Goal: Task Accomplishment & Management: Complete application form

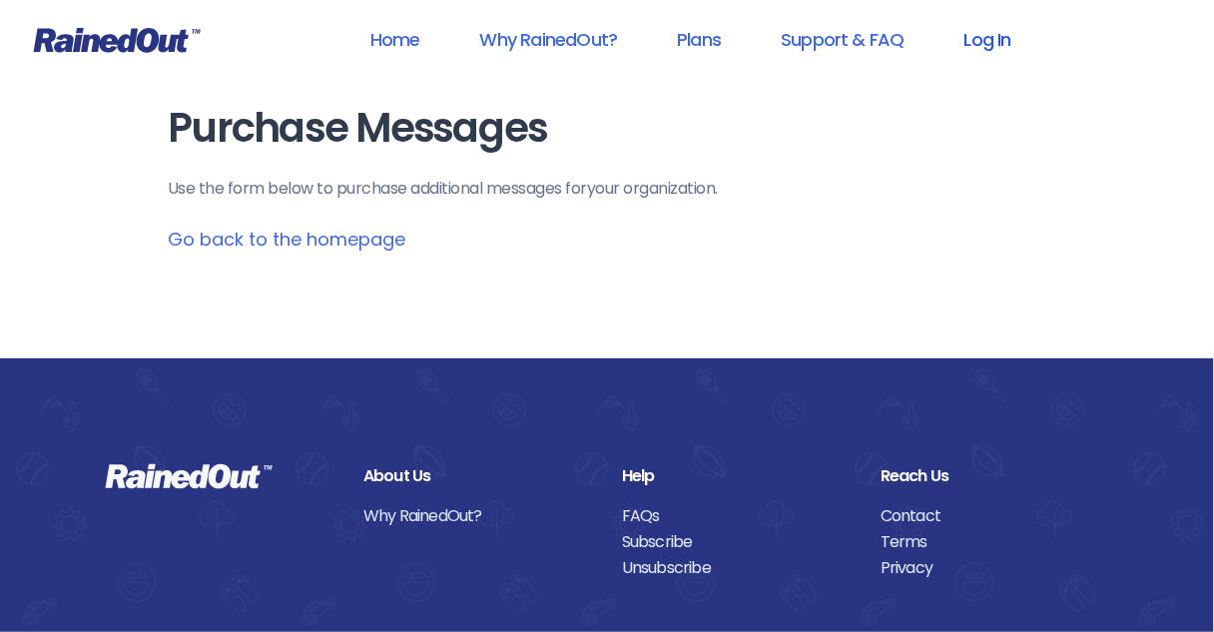
click at [981, 42] on link "Log In" at bounding box center [987, 39] width 99 height 45
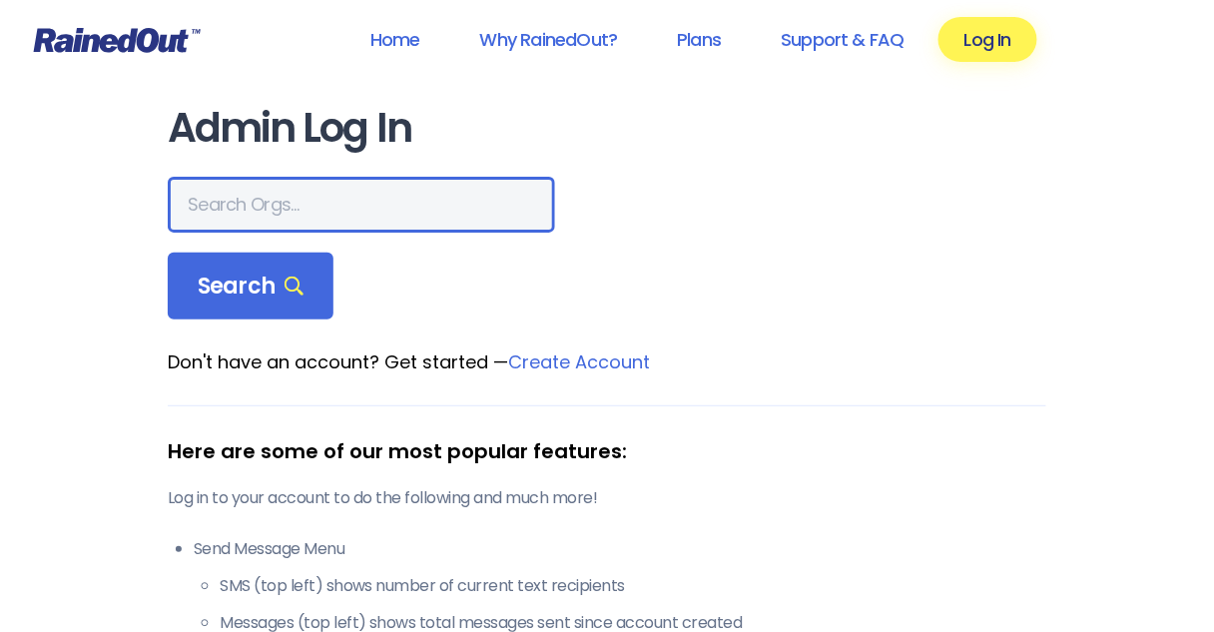
click at [255, 185] on input "text" at bounding box center [361, 205] width 387 height 56
type input "[DEMOGRAPHIC_DATA]"
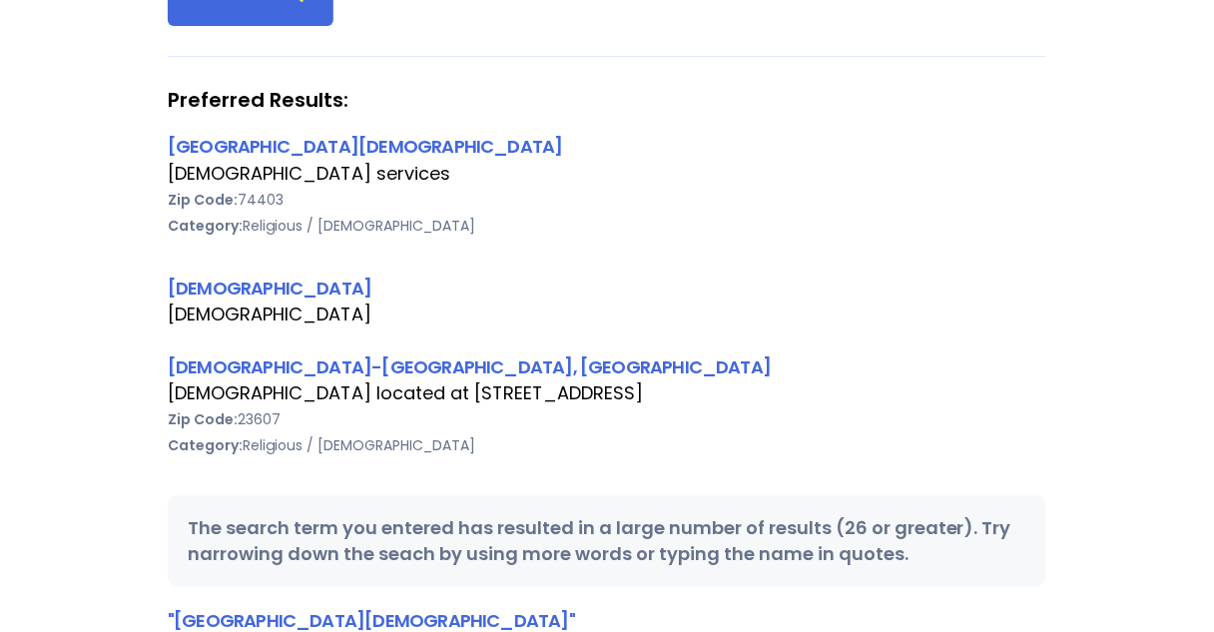
scroll to position [319, 0]
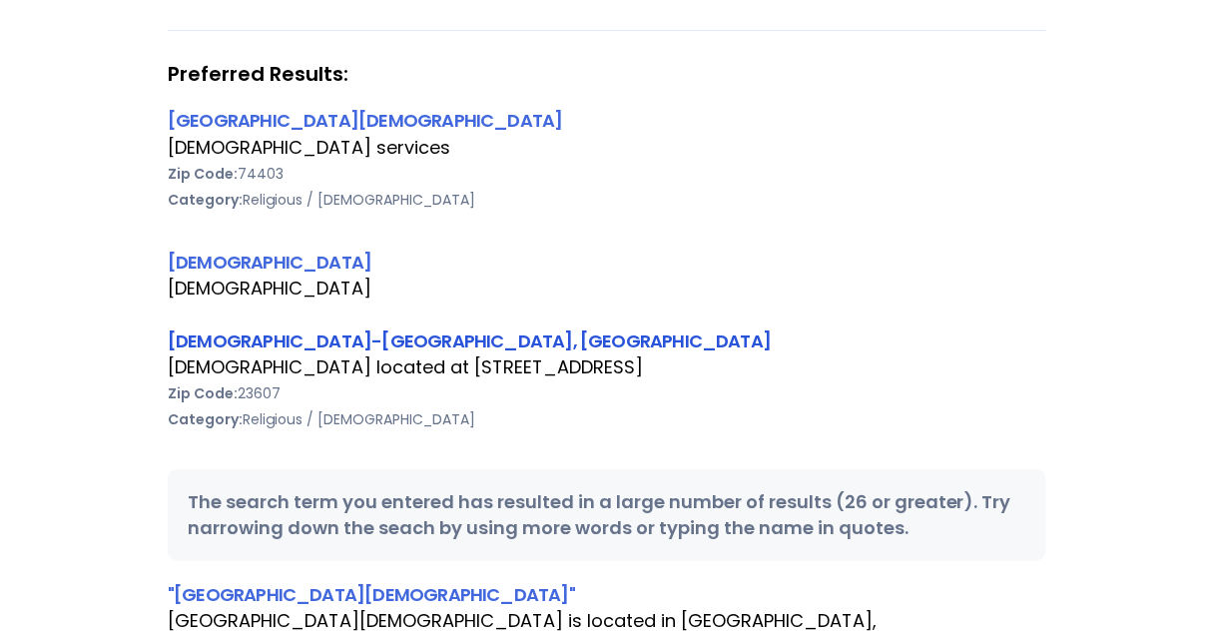
click at [345, 332] on link "[DEMOGRAPHIC_DATA]-[GEOGRAPHIC_DATA], [GEOGRAPHIC_DATA]" at bounding box center [469, 340] width 603 height 25
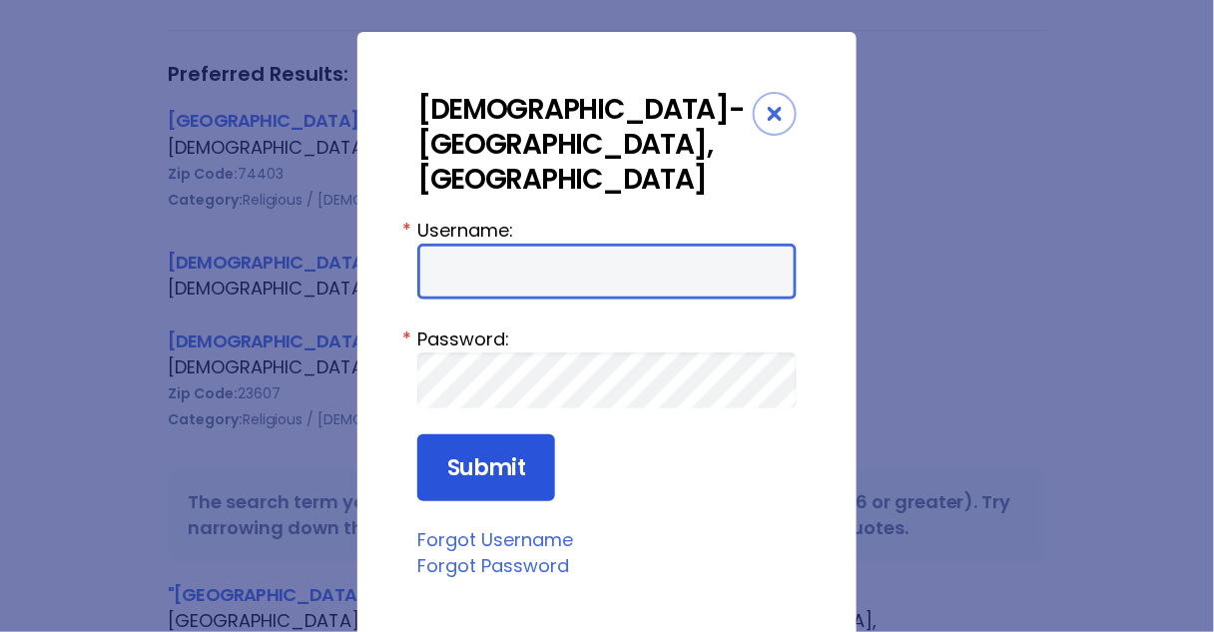
type input "Preston954"
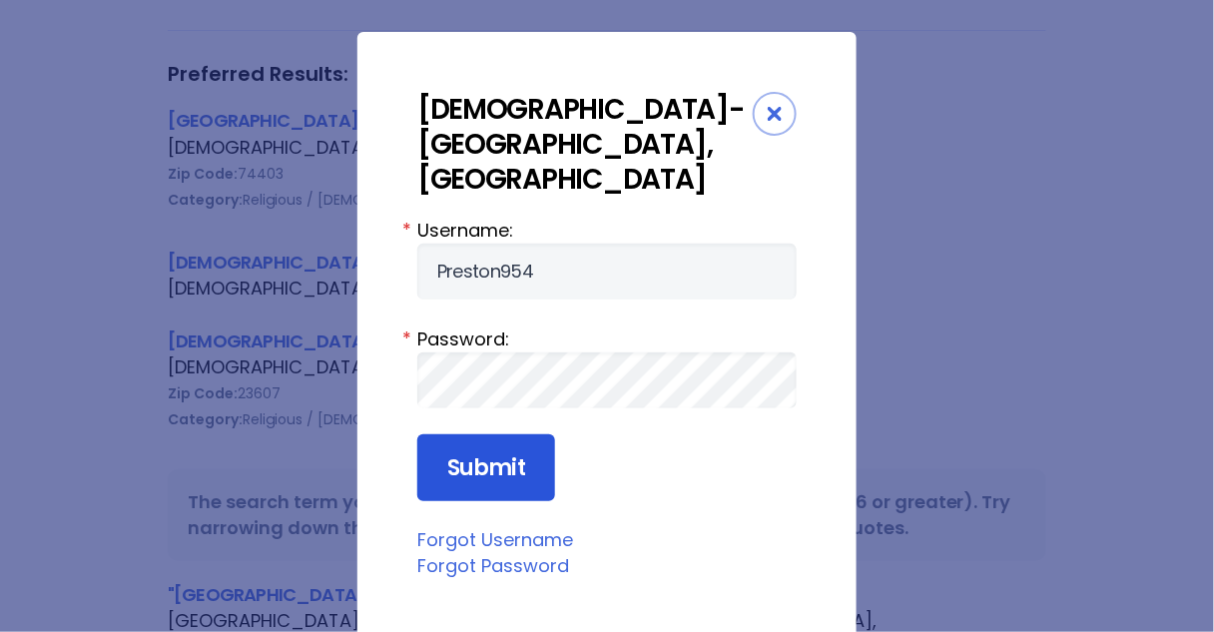
click at [468, 434] on input "Submit" at bounding box center [486, 468] width 138 height 68
